Goal: Transaction & Acquisition: Purchase product/service

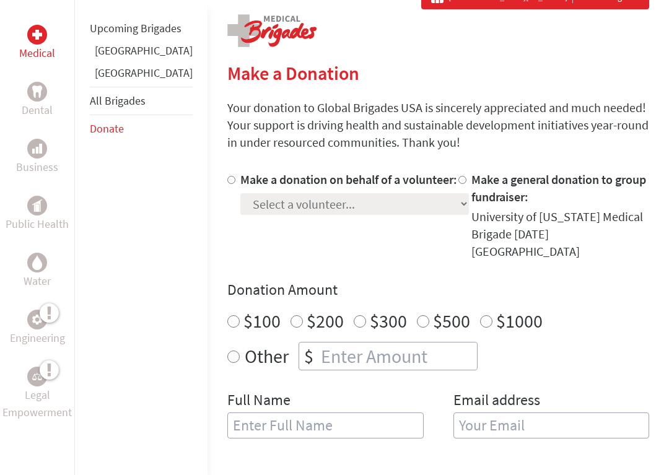
scroll to position [247, 0]
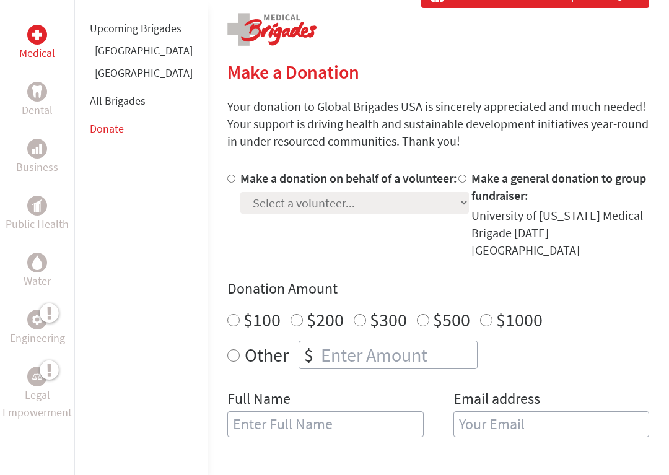
click at [227, 194] on div at bounding box center [233, 214] width 13 height 89
click at [227, 183] on input "Make a donation on behalf of a volunteer:" at bounding box center [231, 179] width 8 height 8
radio input "true"
click at [240, 214] on select "Select a volunteer... [PERSON_NAME] [PERSON_NAME] [PERSON_NAME] [PERSON_NAME] […" at bounding box center [354, 203] width 229 height 22
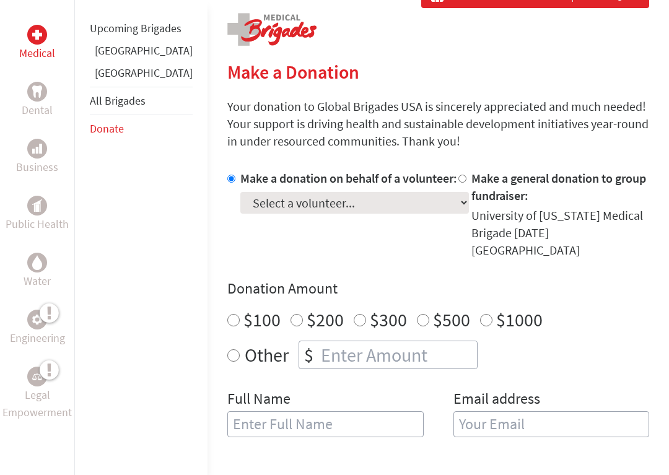
select select "4409BCD0-1FCF-11F0-B3BE-42010A8A0038"
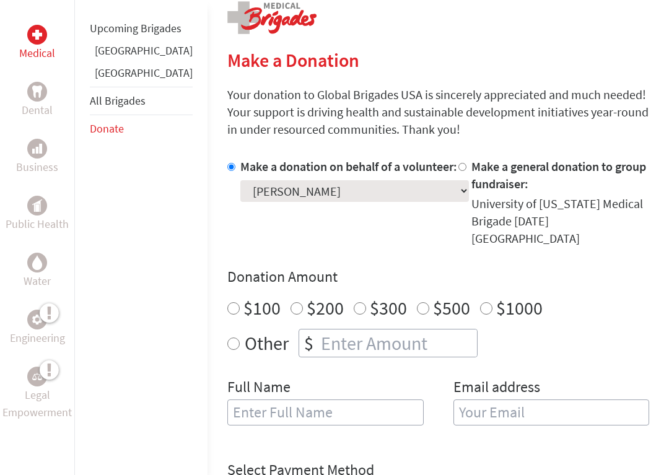
scroll to position [263, 0]
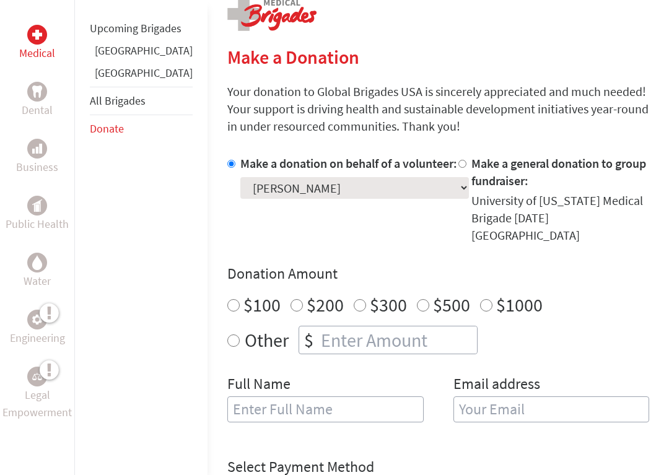
click at [335, 327] on input "number" at bounding box center [397, 340] width 159 height 27
radio input "true"
type input "50"
click at [376, 397] on input "text" at bounding box center [325, 410] width 196 height 26
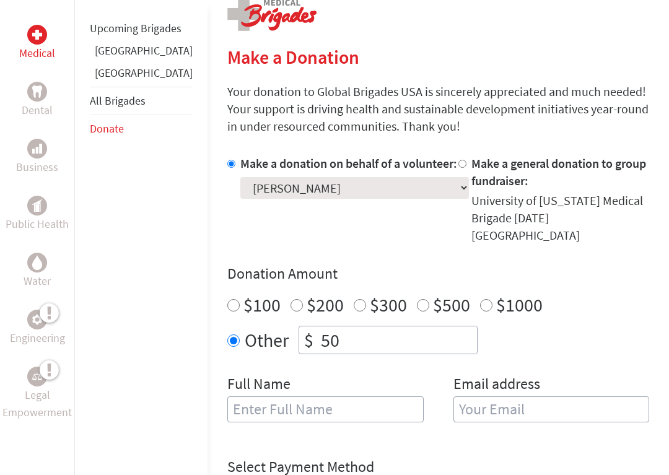
type input "[EMAIL_ADDRESS][DOMAIN_NAME]"
type input "[DEMOGRAPHIC_DATA][PERSON_NAME]"
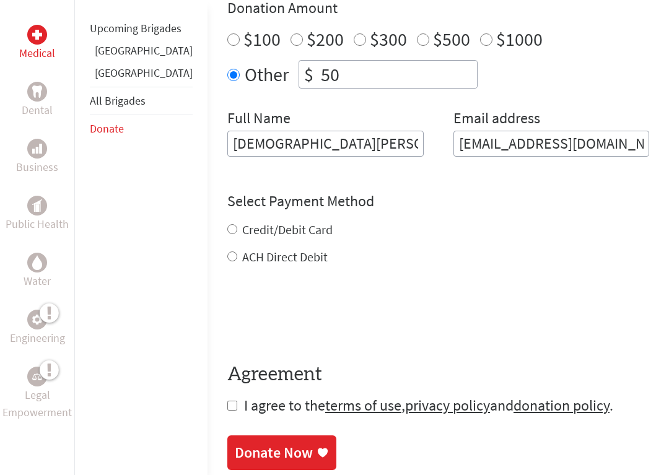
scroll to position [538, 0]
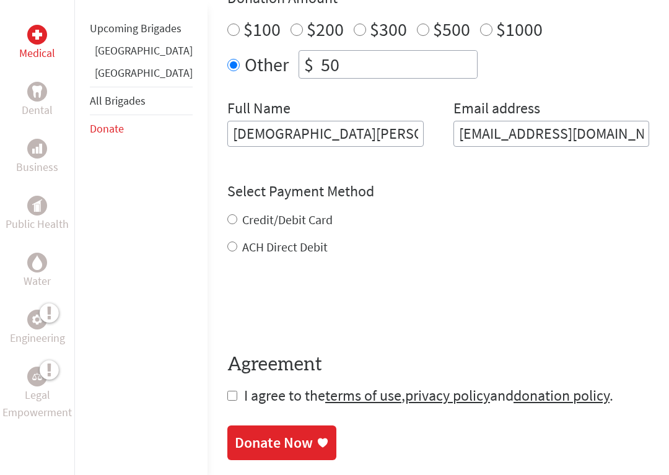
click at [227, 239] on div "ACH Direct Debit" at bounding box center [438, 247] width 422 height 17
click at [227, 242] on input "ACH Direct Debit" at bounding box center [232, 247] width 10 height 10
radio input "true"
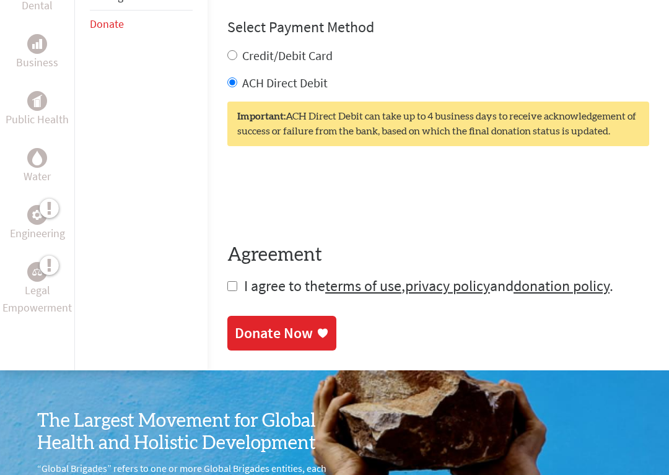
scroll to position [709, 0]
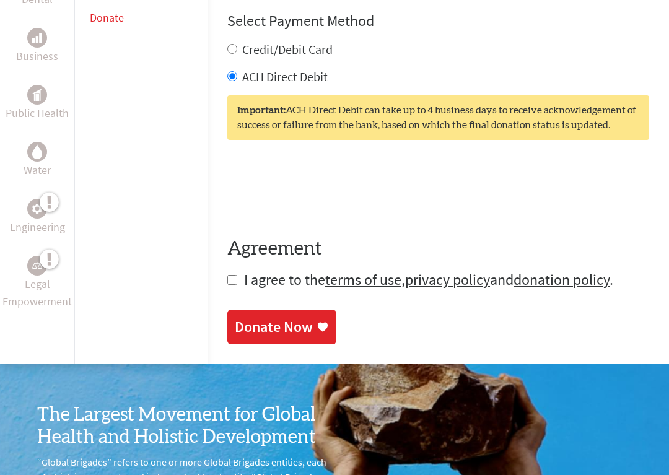
click at [227, 275] on input "checkbox" at bounding box center [232, 280] width 10 height 10
checkbox input "true"
click at [245, 318] on div "Donate Now" at bounding box center [274, 328] width 78 height 20
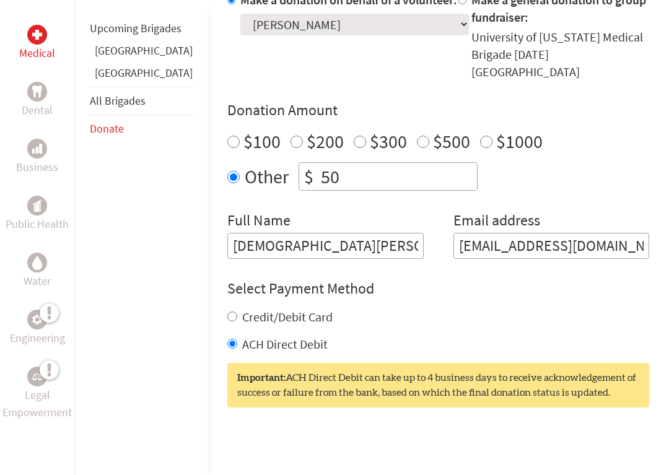
scroll to position [452, 0]
